Goal: Use online tool/utility: Use online tool/utility

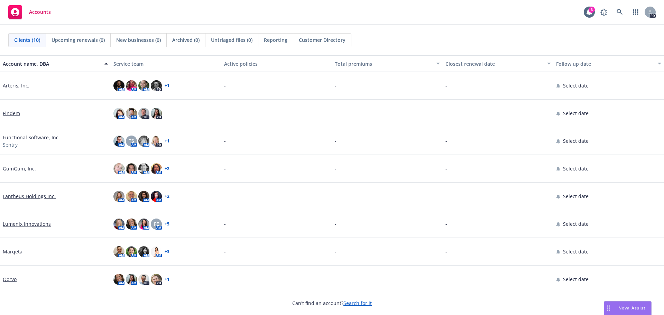
click at [632, 308] on span "Nova Assist" at bounding box center [631, 308] width 27 height 6
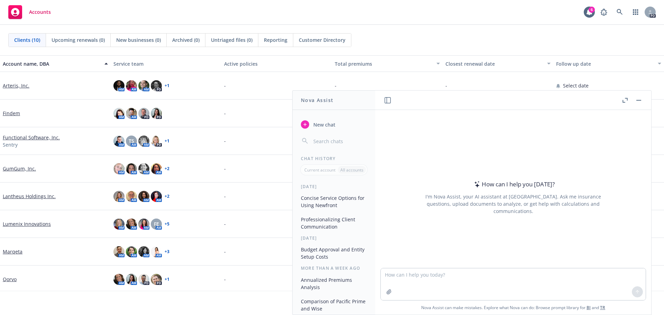
click at [604, 301] on button "Nova Assist" at bounding box center [628, 308] width 48 height 14
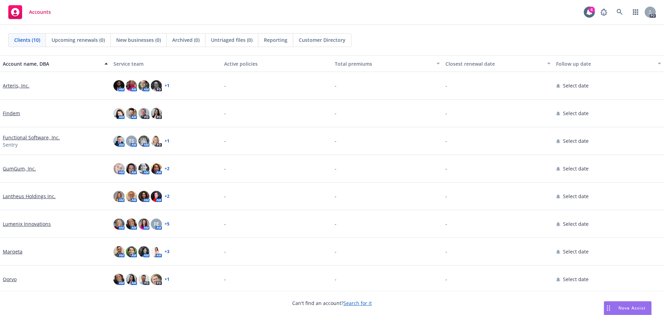
click at [612, 307] on div "Drag to move" at bounding box center [608, 307] width 9 height 13
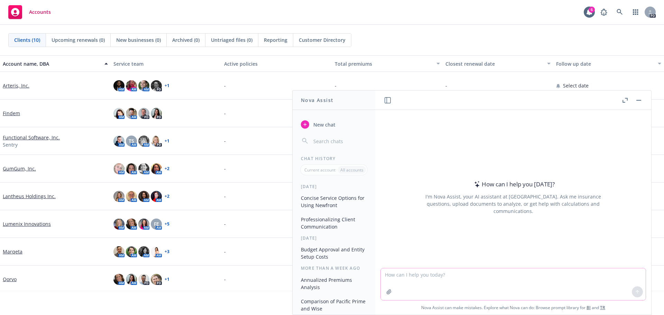
click at [455, 275] on textarea at bounding box center [513, 284] width 265 height 32
paste textarea "We have a prospect that is pretty intent on selecting a broker where they can u…"
type textarea "make this more concise: We have a prospect that is pretty intent on selecting a…"
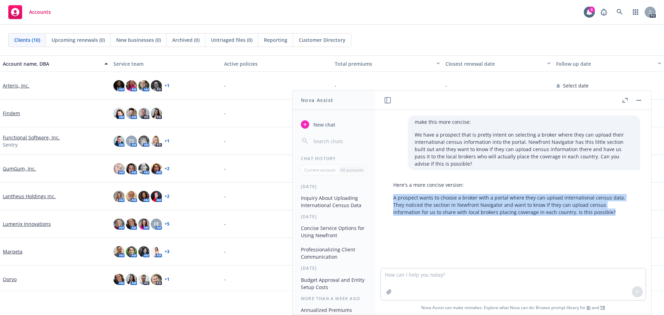
drag, startPoint x: 586, startPoint y: 213, endPoint x: 393, endPoint y: 195, distance: 193.4
click at [393, 195] on p "A prospect wants to choose a broker with a portal where they can upload interna…" at bounding box center [513, 205] width 240 height 22
copy p "A prospect wants to choose a broker with a portal where they can upload interna…"
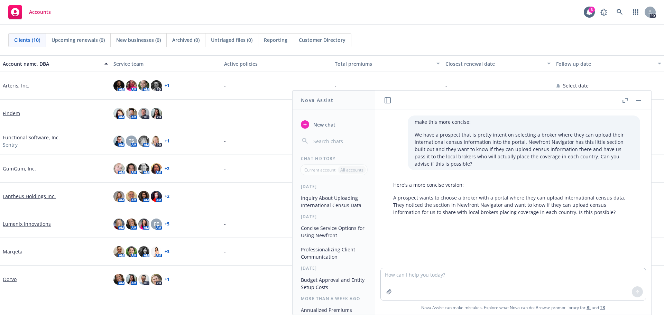
drag, startPoint x: 532, startPoint y: 251, endPoint x: 548, endPoint y: 231, distance: 25.9
click at [533, 250] on div "make this more concise: We have a prospect that is pretty intent on selecting a…" at bounding box center [513, 189] width 276 height 158
click at [587, 206] on p "A prospect wants to choose a broker with a portal where they can upload interna…" at bounding box center [513, 205] width 240 height 22
click at [452, 274] on textarea at bounding box center [513, 284] width 265 height 32
paste textarea "Hi [PERSON_NAME] and [PERSON_NAME]! Hope you are having a great day so far. Jus…"
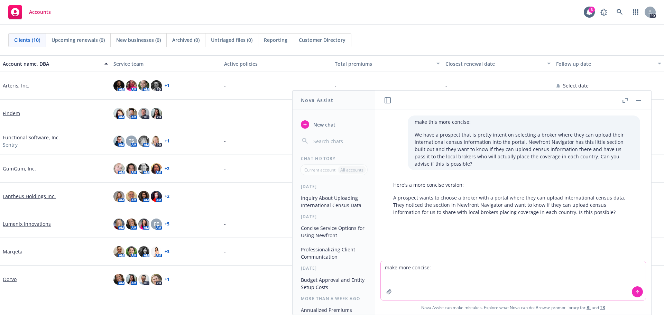
type textarea "make more concise: Hi [PERSON_NAME] and [PERSON_NAME]! Hope you are having a gr…"
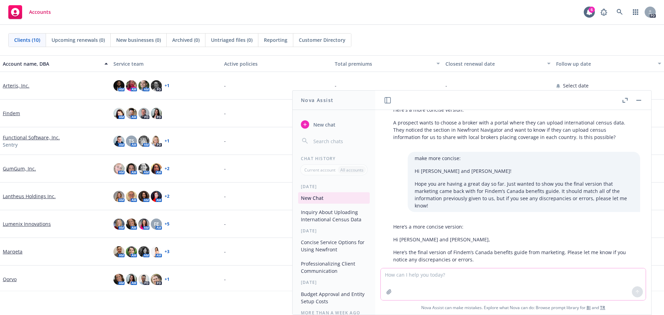
scroll to position [82, 0]
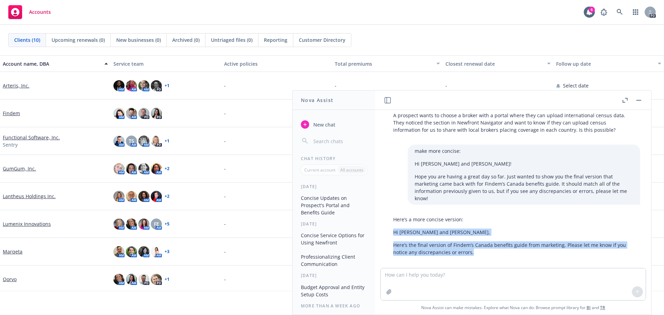
drag, startPoint x: 473, startPoint y: 245, endPoint x: 390, endPoint y: 229, distance: 84.8
click at [390, 229] on div "Here’s a more concise version: Hi [PERSON_NAME] and [PERSON_NAME], Here’s the f…" at bounding box center [513, 236] width 254 height 46
copy div "Hi [PERSON_NAME] and [PERSON_NAME], Here’s the final version of Findem’s Canada…"
click at [482, 251] on div "Here’s a more concise version: Hi [PERSON_NAME] and [PERSON_NAME], Here’s the f…" at bounding box center [513, 236] width 254 height 46
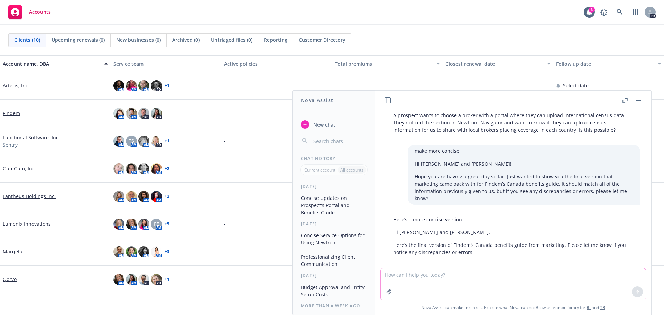
click at [444, 289] on textarea at bounding box center [513, 284] width 265 height 32
click at [425, 277] on textarea at bounding box center [513, 284] width 265 height 32
type textarea "summarize the attached"
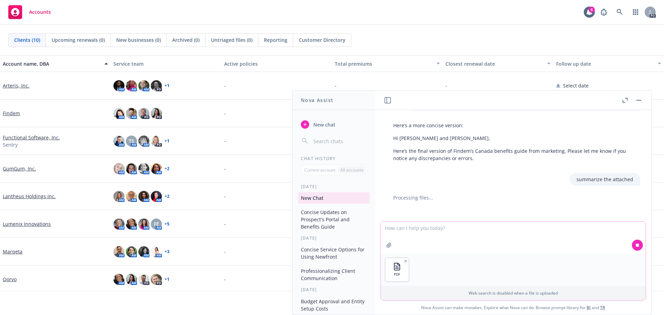
scroll to position [177, 0]
click at [458, 231] on textarea at bounding box center [513, 238] width 265 height 32
click at [635, 243] on icon at bounding box center [637, 245] width 5 height 5
click at [635, 248] on div at bounding box center [637, 245] width 17 height 17
click at [406, 227] on textarea at bounding box center [513, 238] width 265 height 32
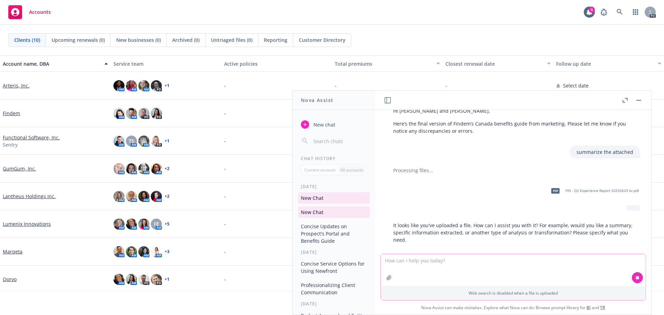
scroll to position [205, 0]
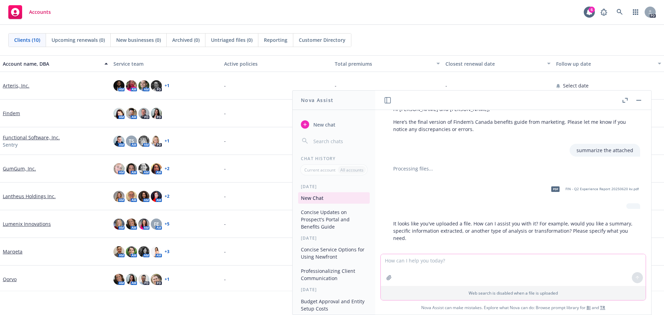
click at [427, 263] on textarea at bounding box center [513, 270] width 265 height 32
type textarea "summarize it please"
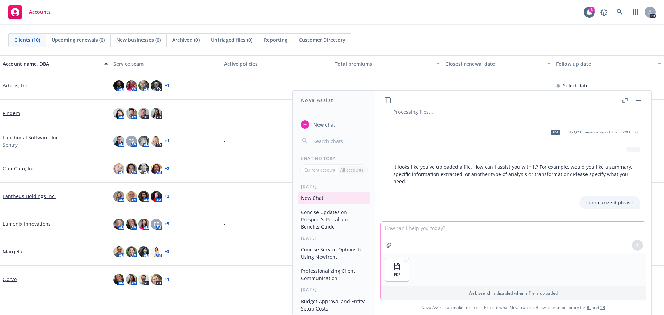
scroll to position [295, 0]
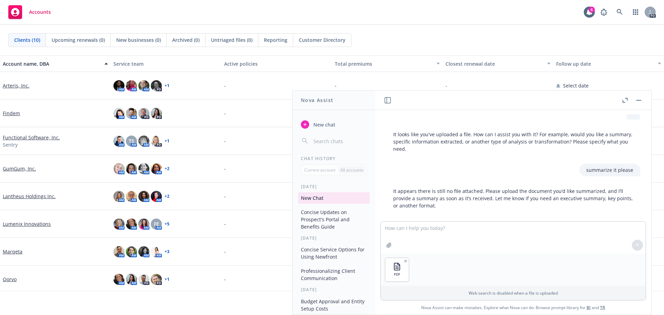
click at [635, 245] on div at bounding box center [637, 245] width 17 height 17
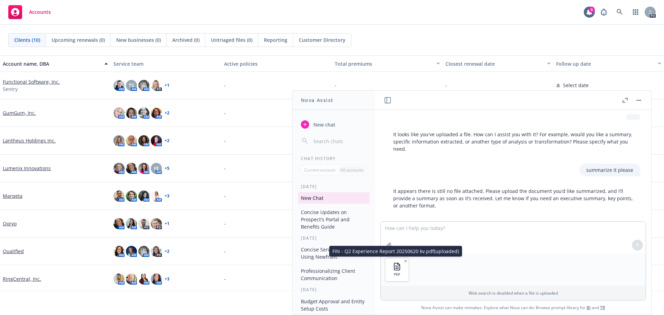
scroll to position [58, 0]
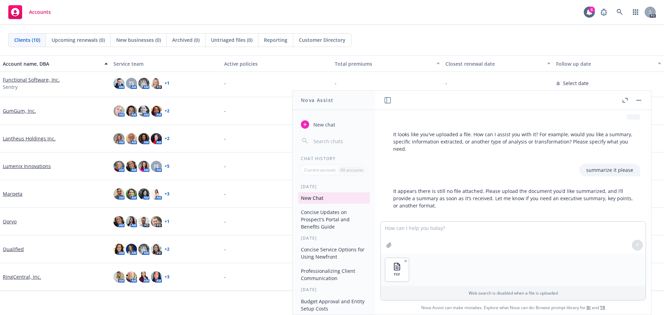
click at [410, 275] on div "PDF" at bounding box center [513, 269] width 265 height 32
click at [403, 262] on button "button" at bounding box center [405, 261] width 5 height 5
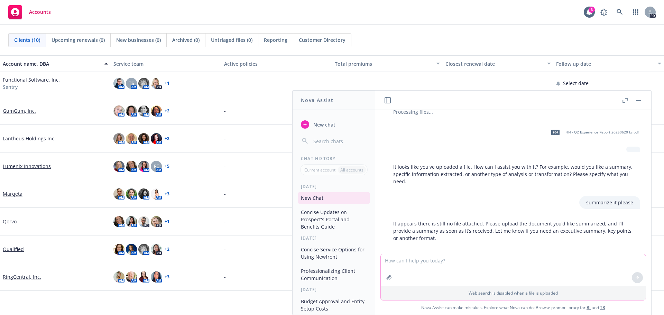
click at [387, 280] on button "button" at bounding box center [388, 277] width 11 height 11
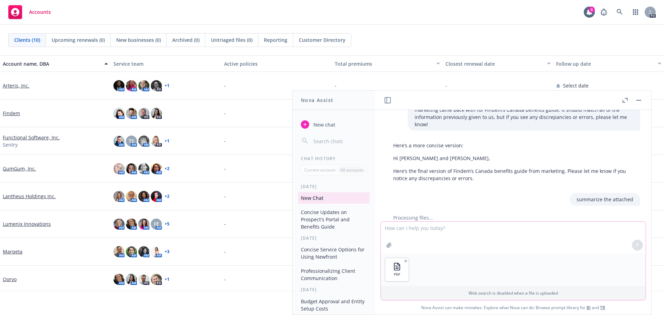
scroll to position [295, 0]
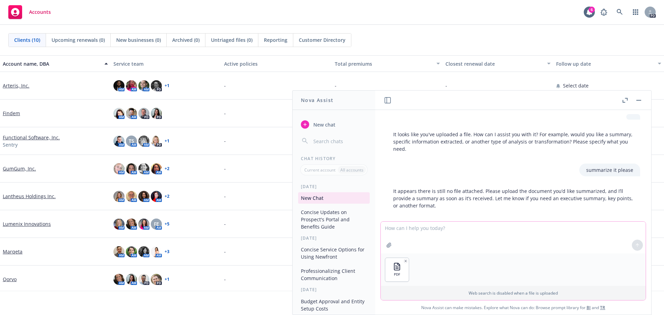
click at [383, 240] on button "button" at bounding box center [388, 245] width 11 height 11
click at [425, 267] on div "PDF" at bounding box center [513, 269] width 265 height 32
drag, startPoint x: 498, startPoint y: 299, endPoint x: 580, endPoint y: 293, distance: 82.5
click at [498, 298] on div "Web search is disabled when a file is uploaded" at bounding box center [513, 293] width 265 height 14
click at [634, 250] on div at bounding box center [637, 245] width 17 height 17
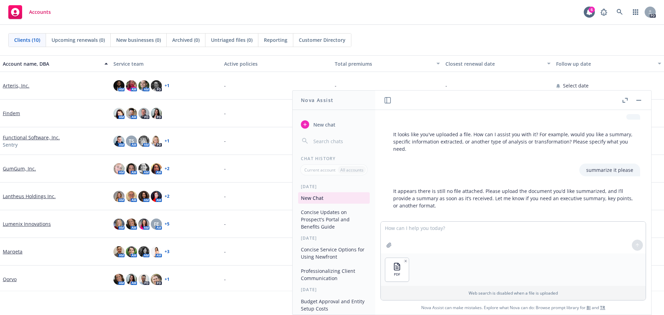
click at [635, 248] on div at bounding box center [637, 245] width 17 height 17
click at [424, 227] on textarea at bounding box center [513, 238] width 265 height 32
type textarea "summarize the attached file please"
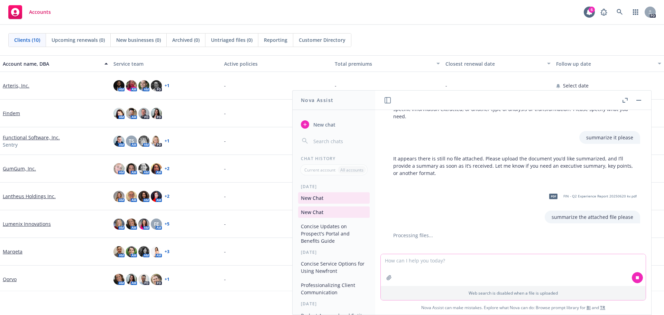
scroll to position [333, 0]
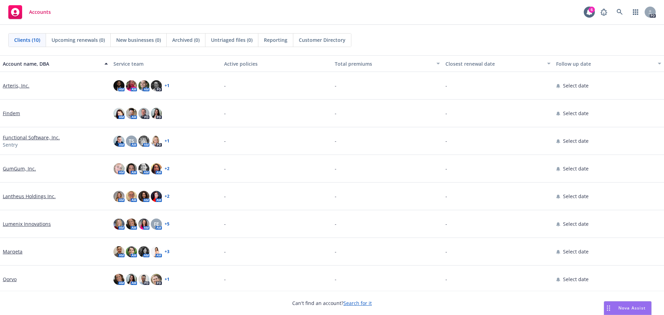
click at [626, 309] on span "Nova Assist" at bounding box center [631, 308] width 27 height 6
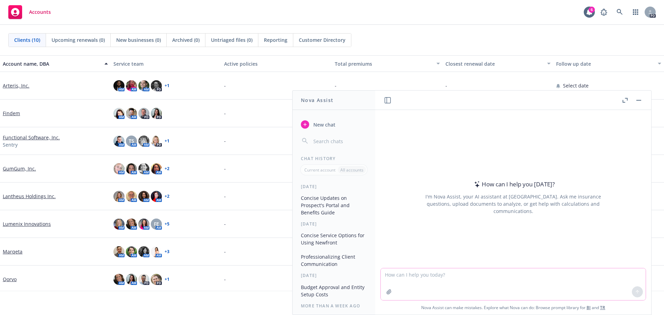
click at [400, 281] on textarea at bounding box center [513, 284] width 265 height 32
paste textarea "Hi [PERSON_NAME] and Team! We have a prospect that came back with several edits…"
type textarea "make more concise: Hi [PERSON_NAME] and Team! We have a prospect that came back…"
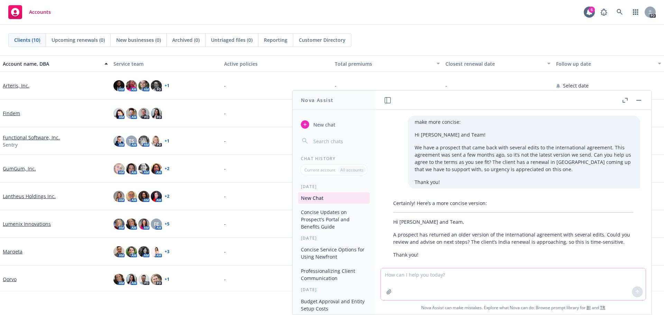
scroll to position [10, 0]
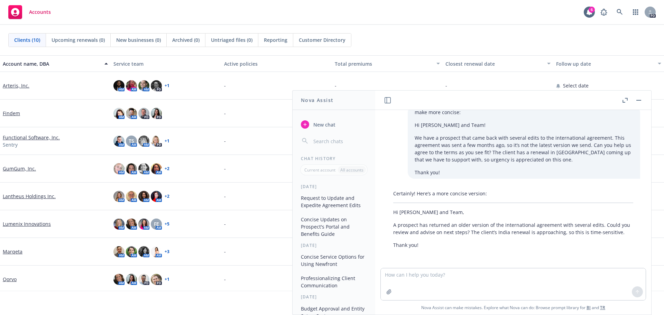
click at [516, 235] on p "A prospect has returned an older version of the international agreement with se…" at bounding box center [513, 228] width 240 height 15
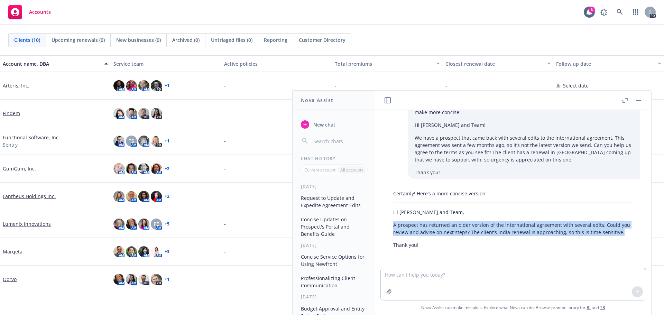
drag, startPoint x: 620, startPoint y: 233, endPoint x: 391, endPoint y: 219, distance: 229.3
click at [391, 219] on div "Certainly! Here’s a more concise version: Hi [PERSON_NAME] and Team, A prospect…" at bounding box center [513, 219] width 254 height 64
copy p "A prospect has returned an older version of the international agreement with se…"
click at [139, 275] on div "PD" at bounding box center [143, 279] width 11 height 11
